Goal: Task Accomplishment & Management: Manage account settings

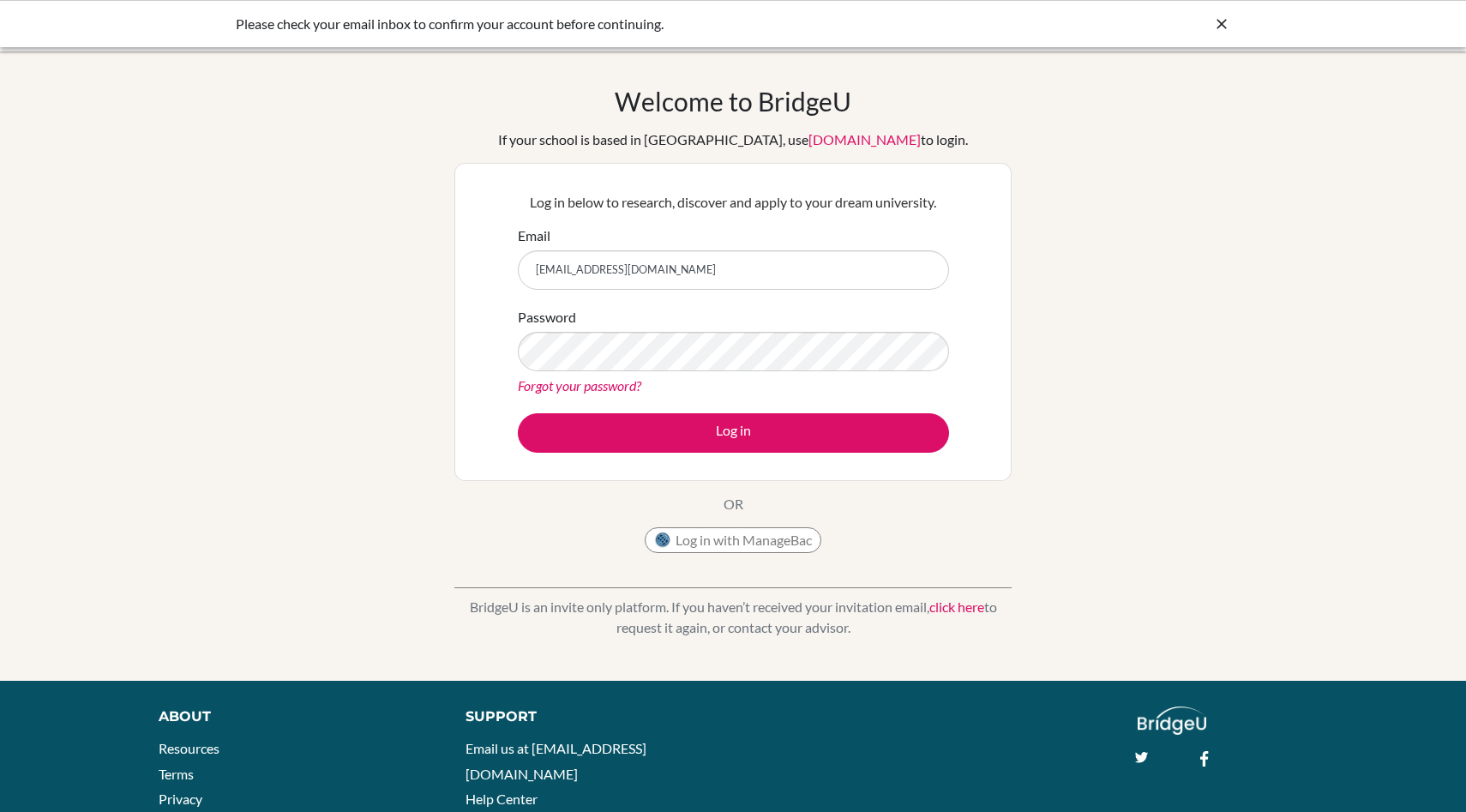
click at [1219, 30] on icon at bounding box center [1222, 23] width 17 height 17
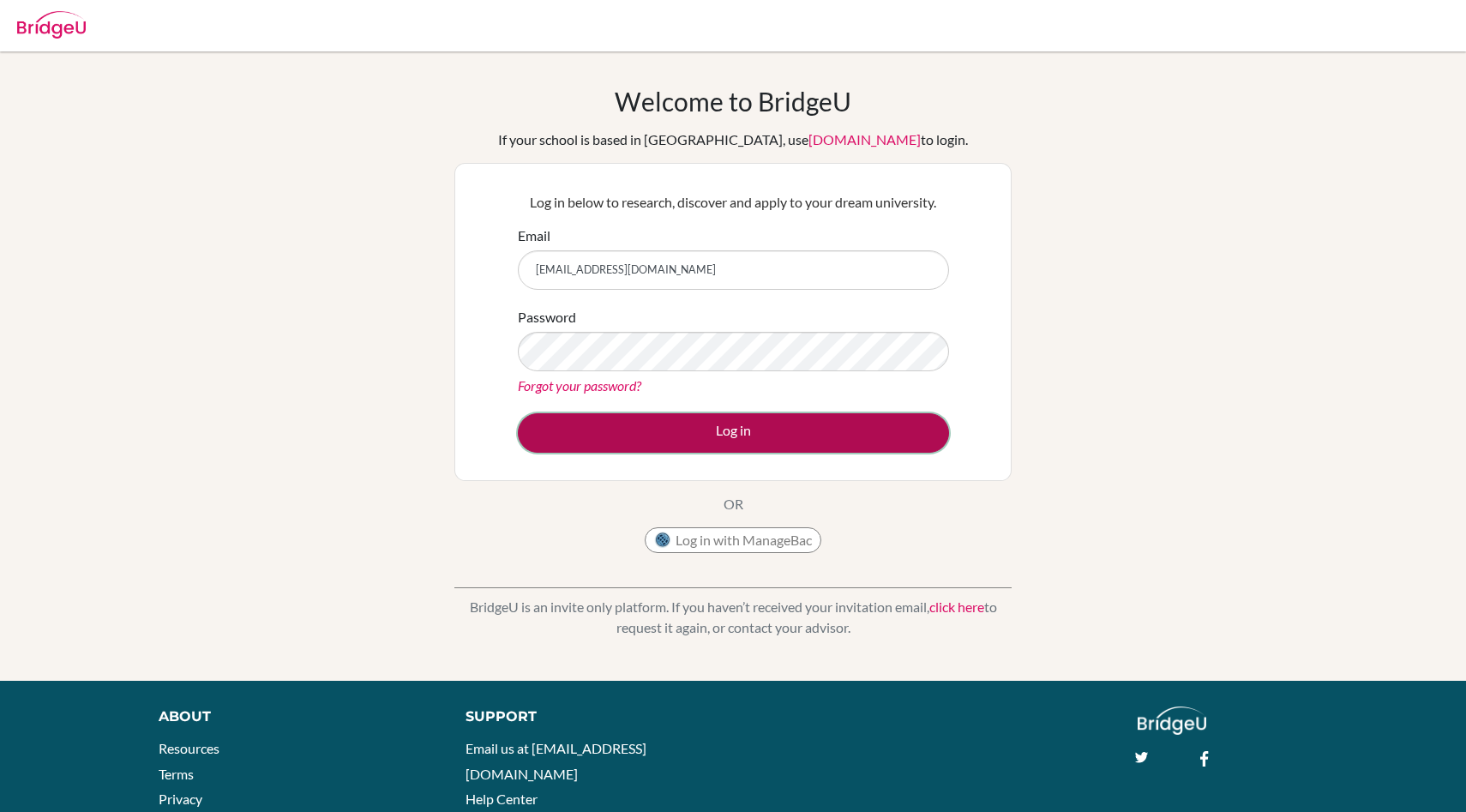
click at [733, 440] on button "Log in" at bounding box center [733, 432] width 432 height 39
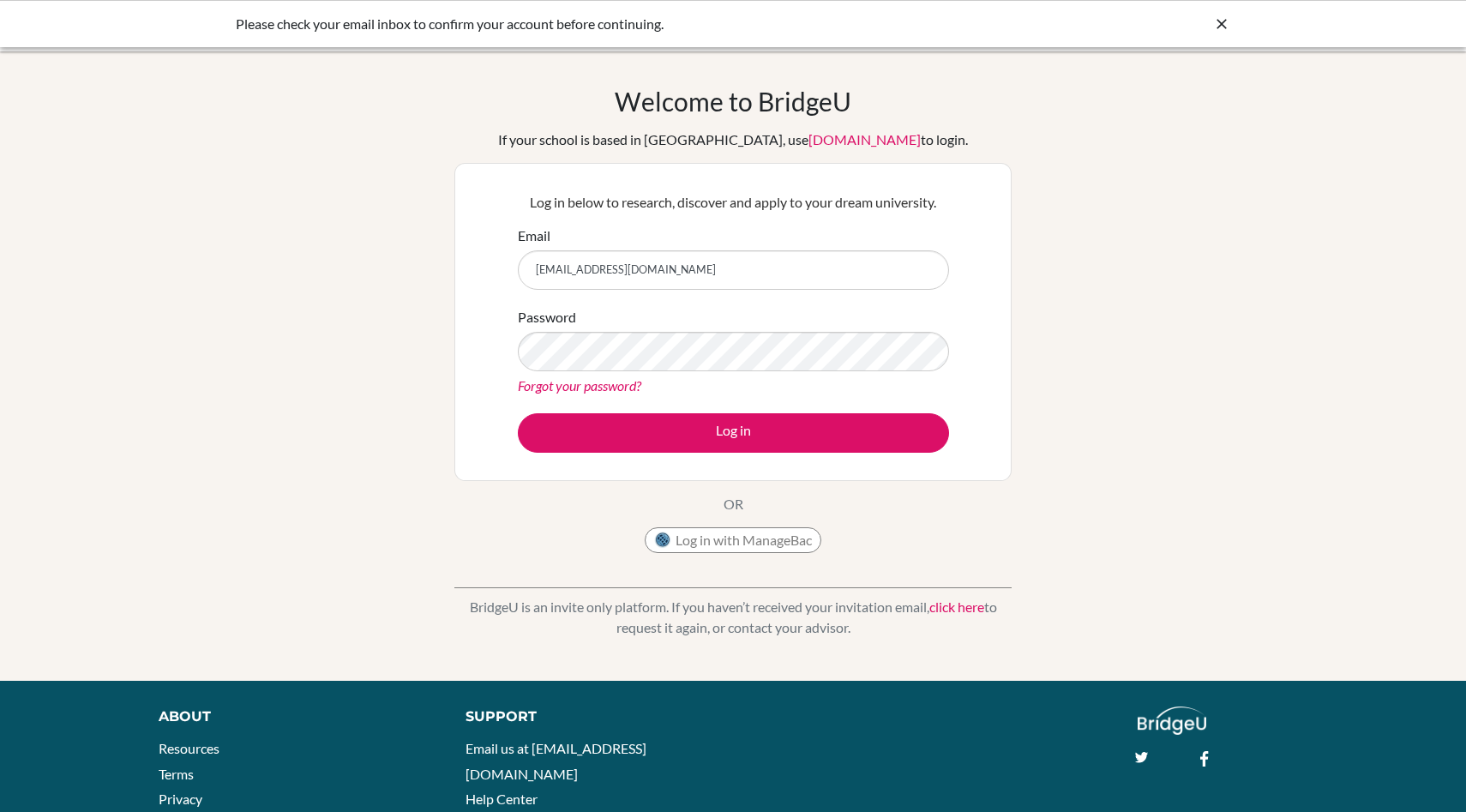
click at [383, 22] on div "Please check your email inbox to confirm your account before continuing." at bounding box center [604, 23] width 737 height 21
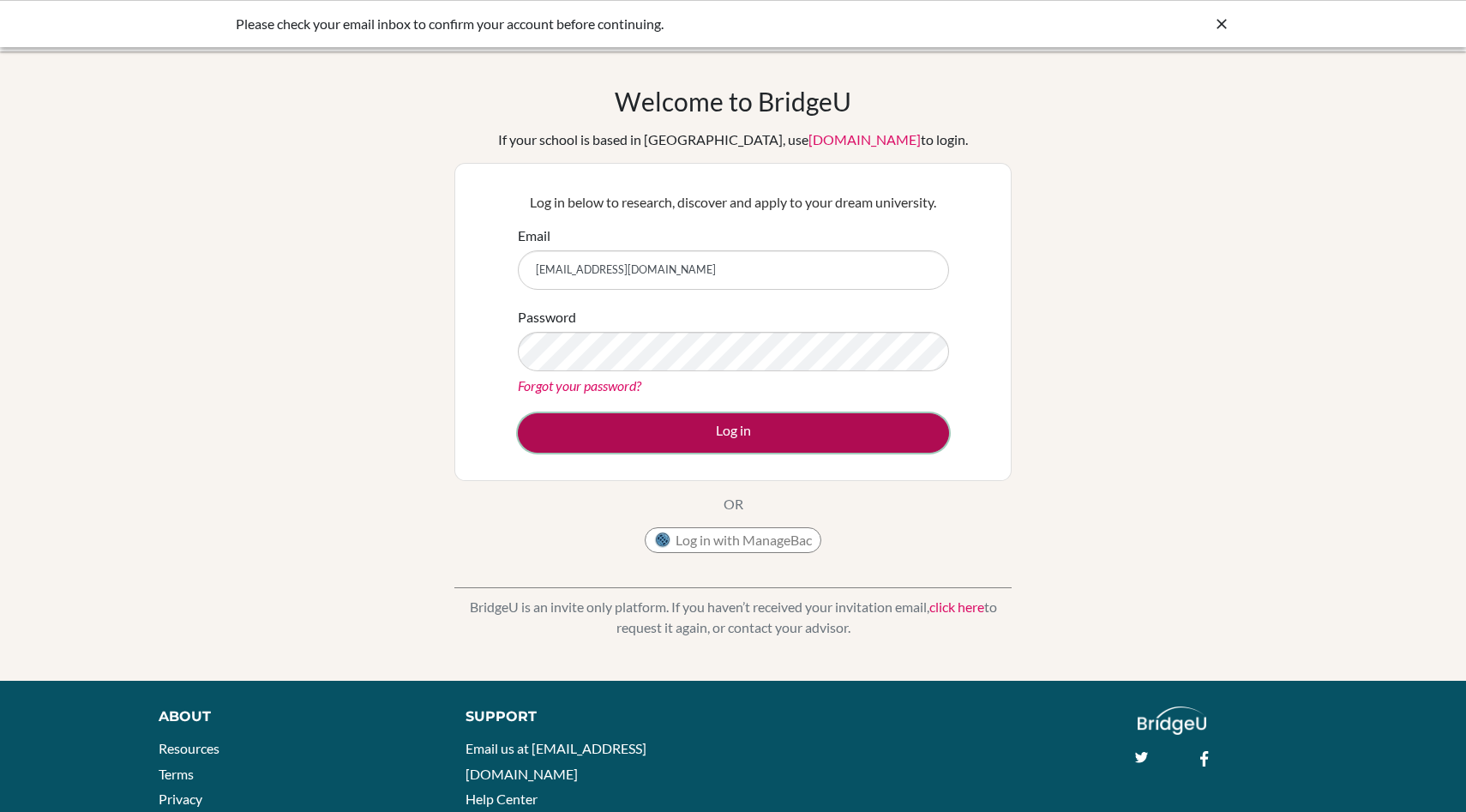
click at [627, 413] on button "Log in" at bounding box center [733, 432] width 432 height 39
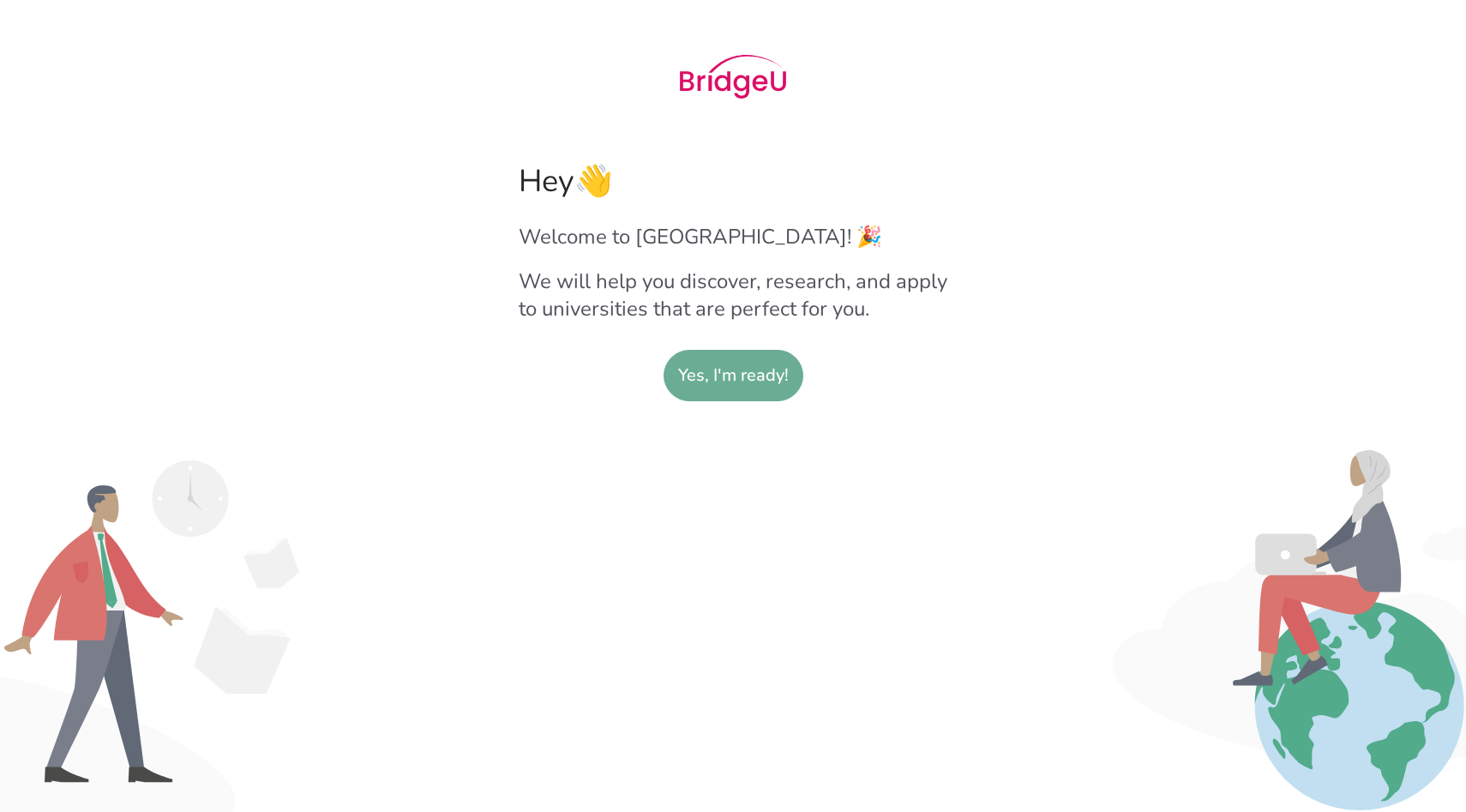
click at [690, 380] on slot "Yes, I'm ready!" at bounding box center [733, 376] width 111 height 50
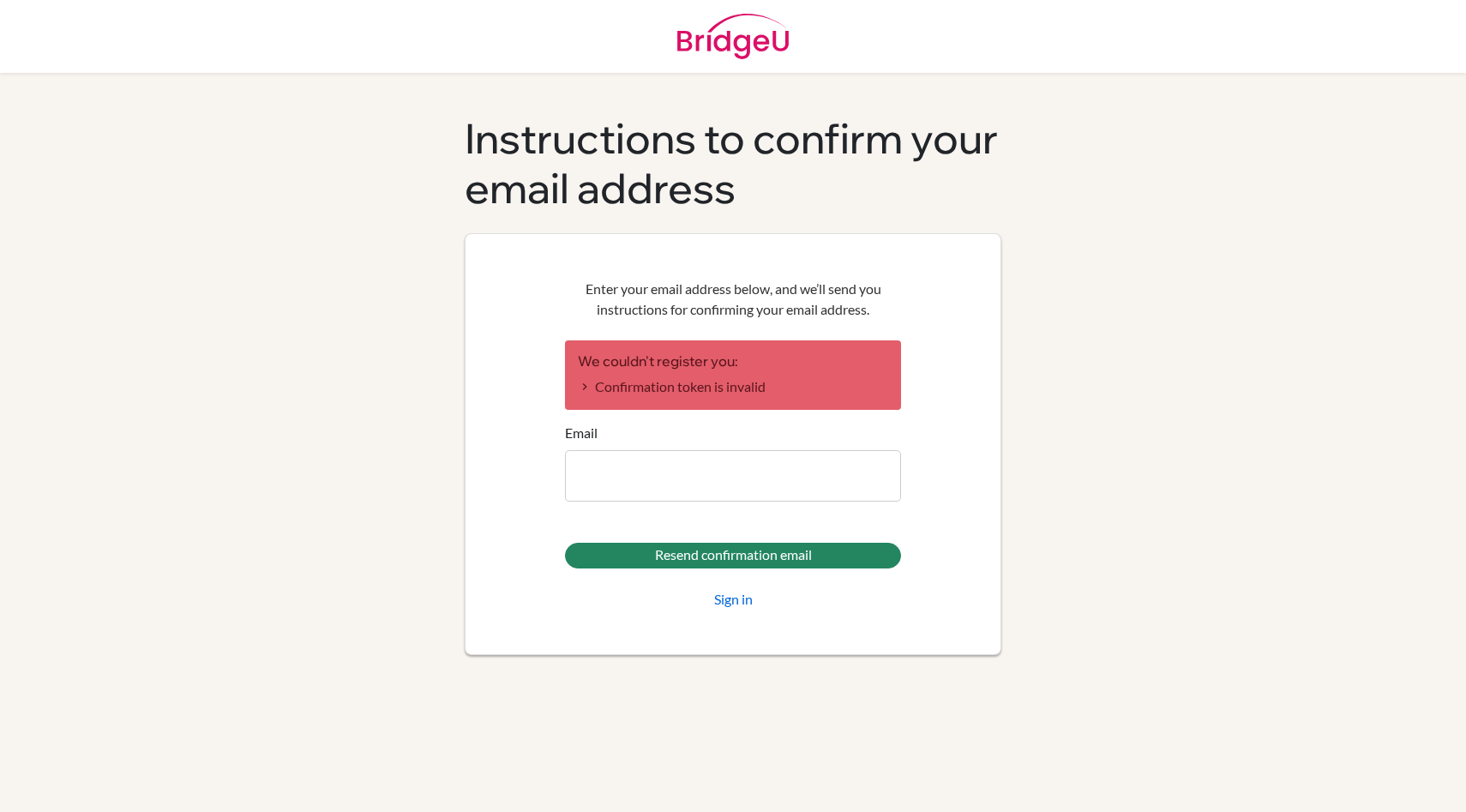
click at [693, 475] on input "Email" at bounding box center [733, 475] width 336 height 51
click at [974, 350] on div "Enter your email address below, and we’ll send you instructions for confirming …" at bounding box center [733, 443] width 536 height 422
click at [774, 489] on input "Email" at bounding box center [733, 475] width 336 height 51
type input "shannonborde@gmail.com"
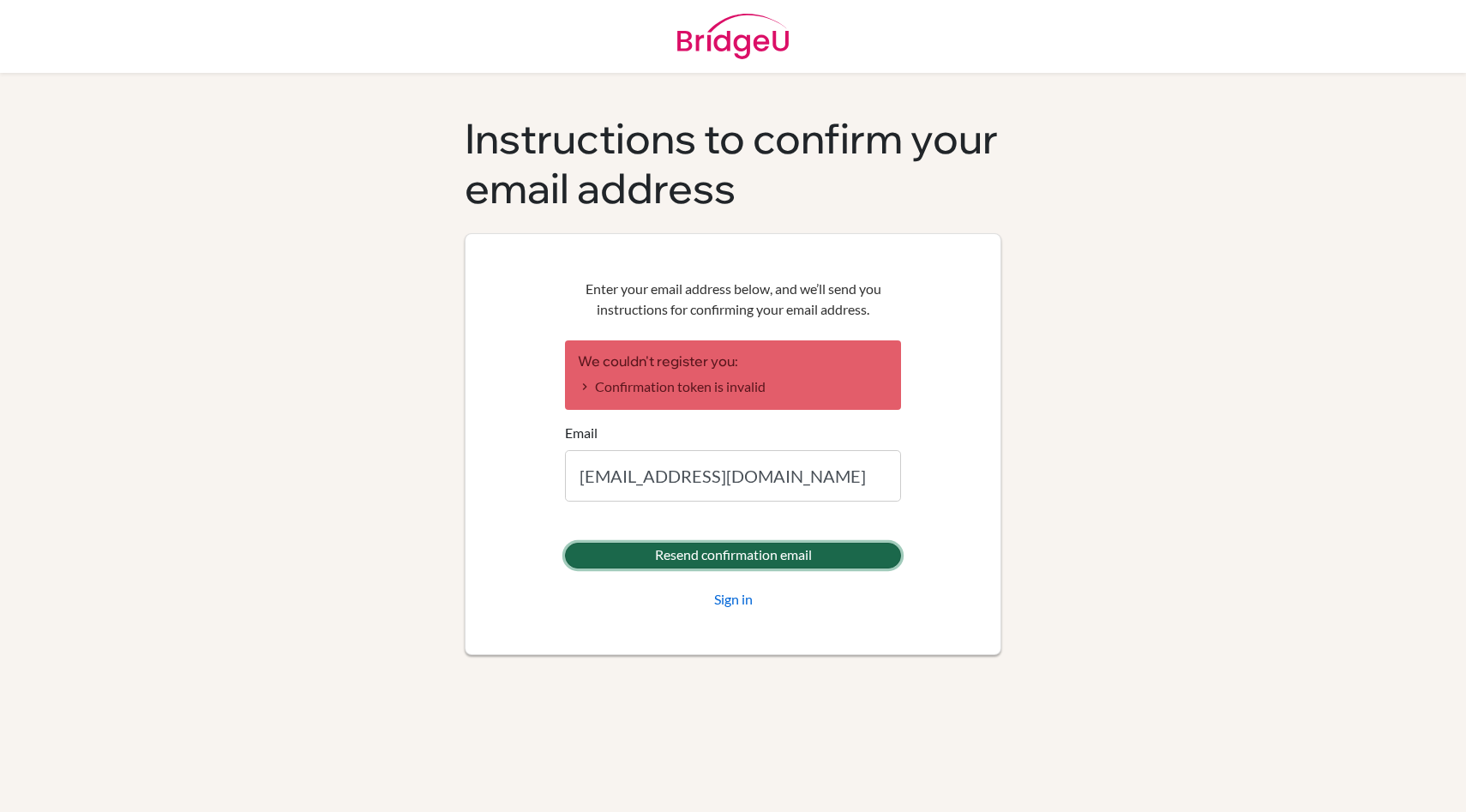
click at [745, 551] on input "Resend confirmation email" at bounding box center [733, 555] width 336 height 26
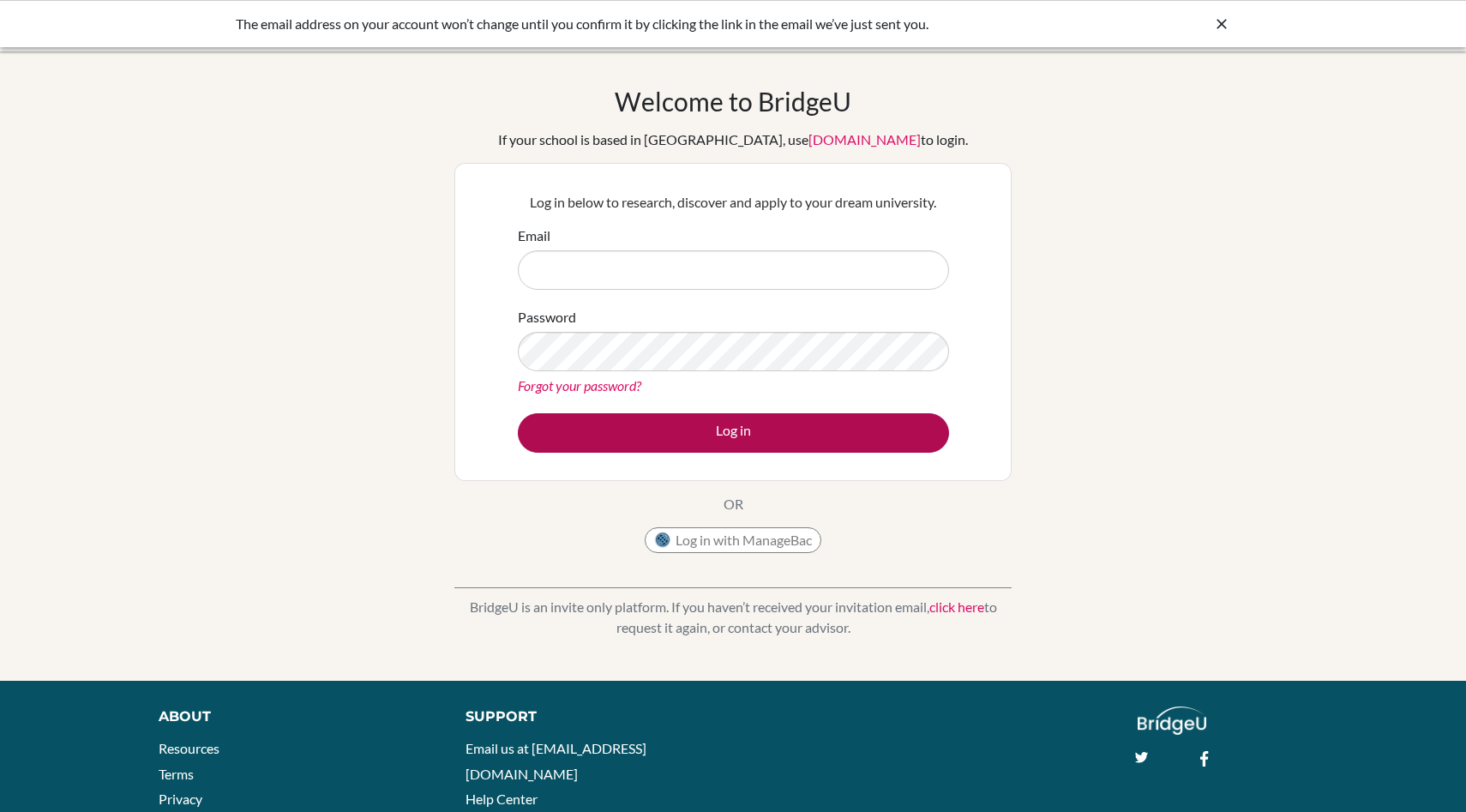
type input "[EMAIL_ADDRESS][DOMAIN_NAME]"
click at [776, 440] on button "Log in" at bounding box center [733, 432] width 432 height 39
